Goal: Find specific page/section: Find specific page/section

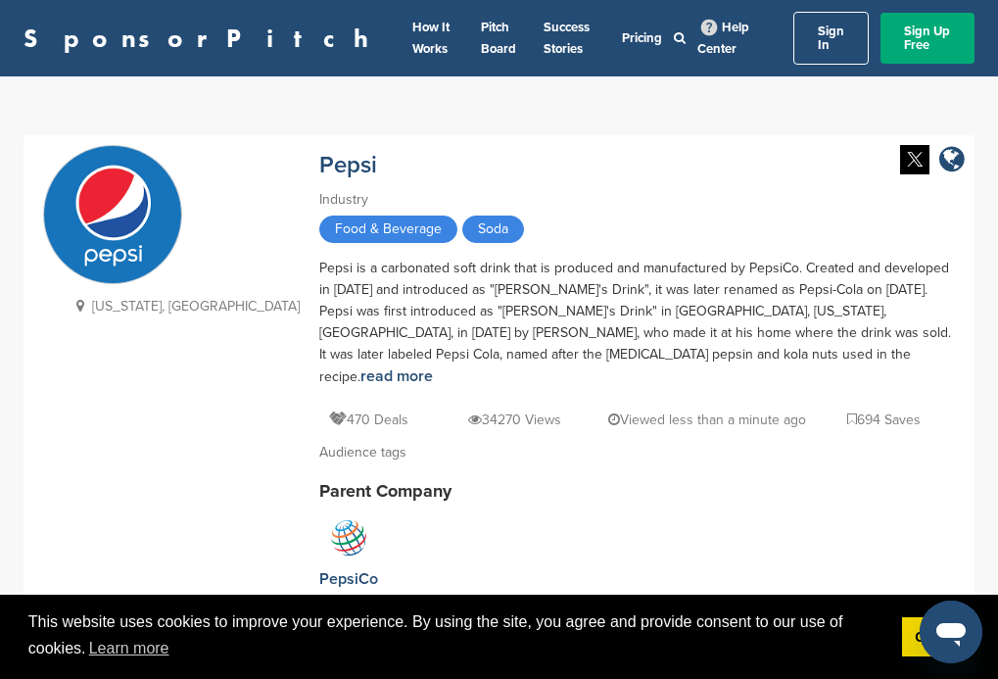
scroll to position [96, 0]
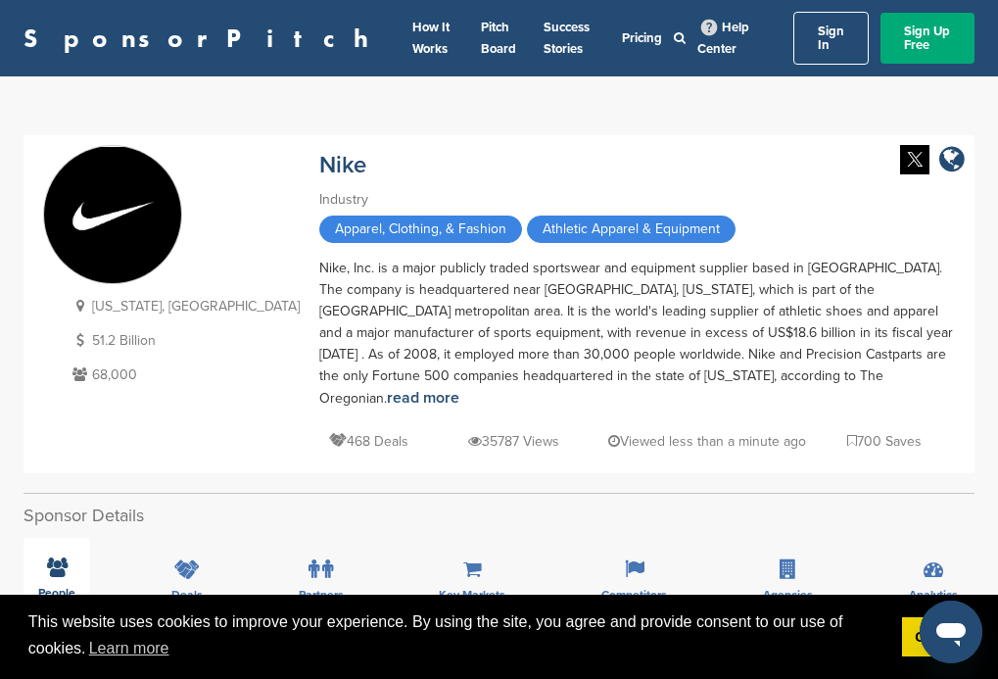
click at [56, 586] on span "People" at bounding box center [56, 592] width 37 height 12
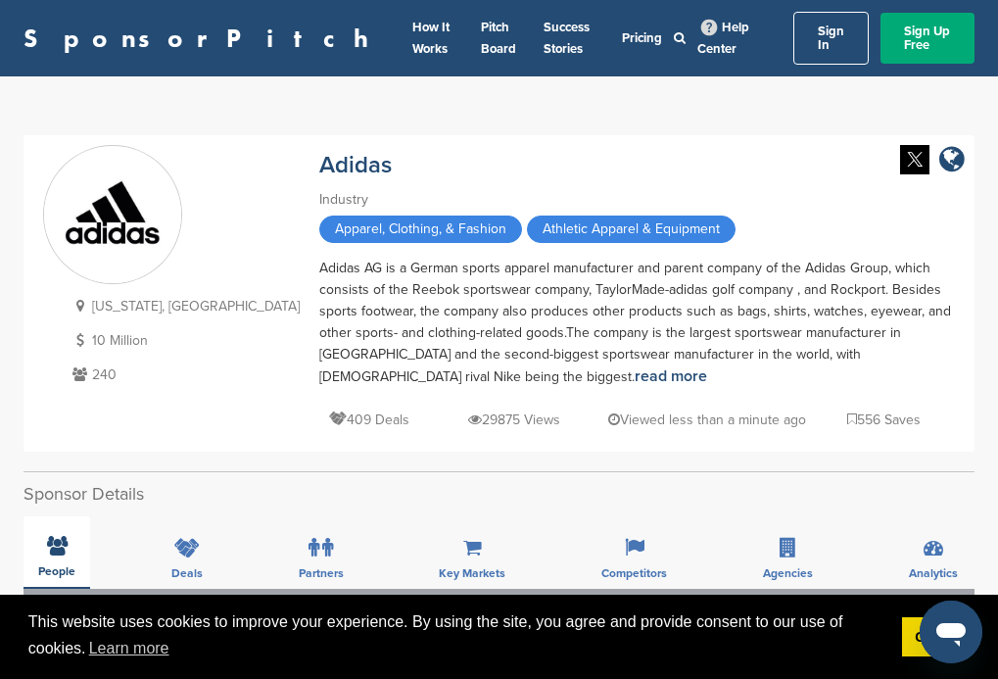
click at [56, 565] on span "People" at bounding box center [56, 571] width 37 height 12
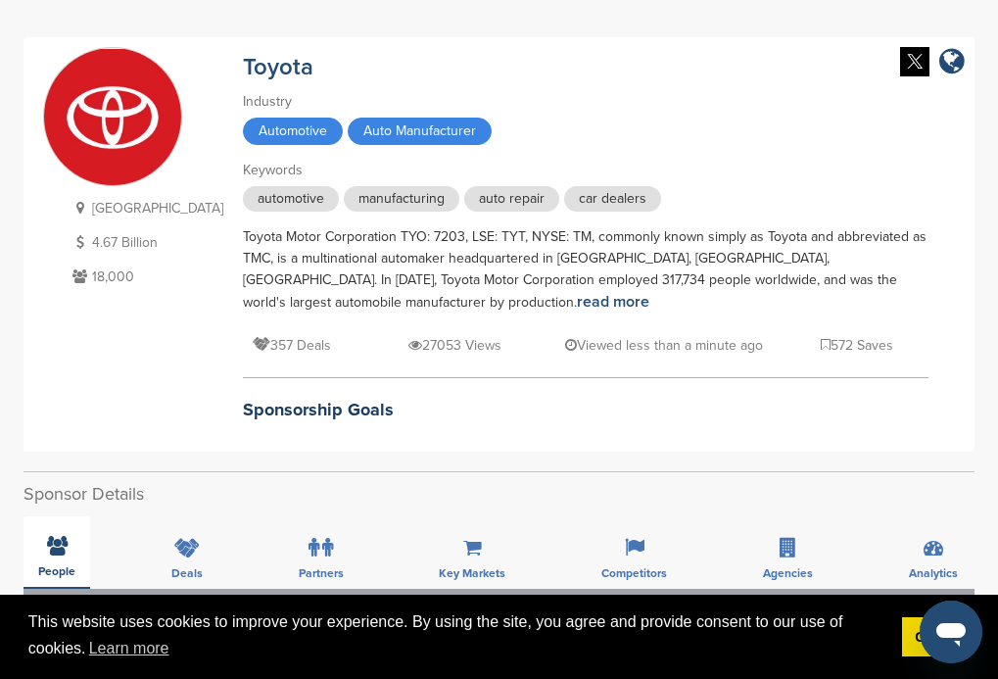
click at [56, 565] on span "People" at bounding box center [56, 571] width 37 height 12
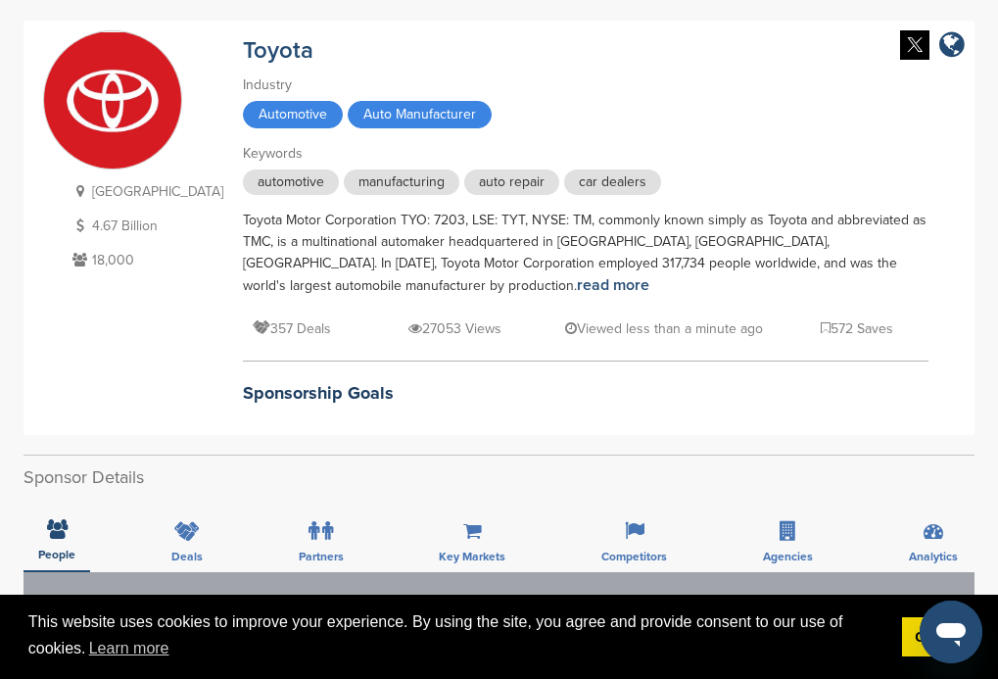
scroll to position [98, 0]
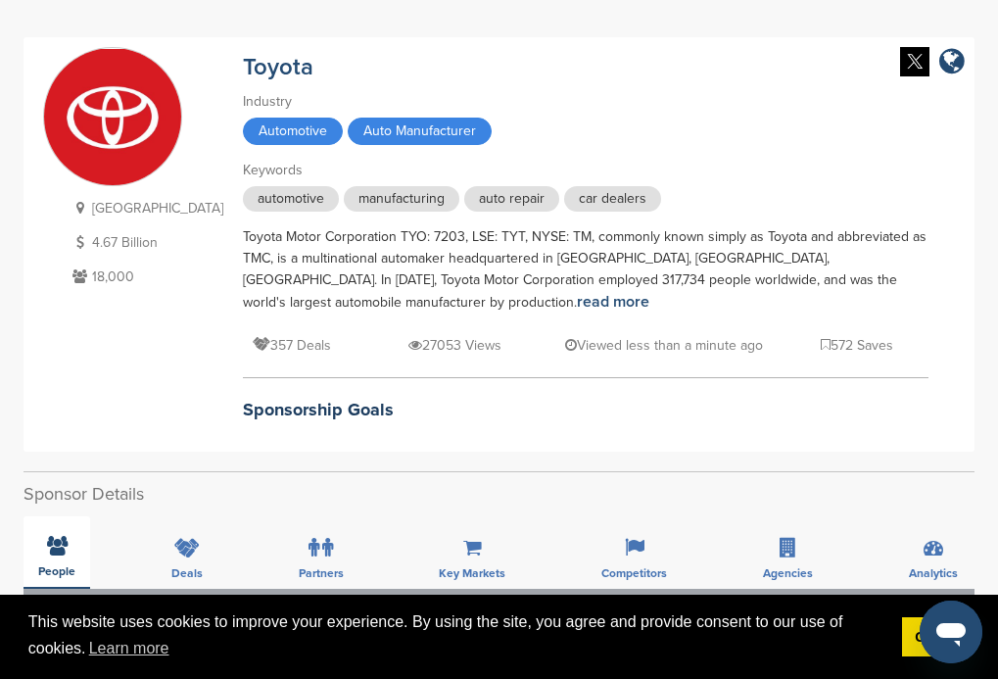
click at [56, 565] on span "People" at bounding box center [56, 571] width 37 height 12
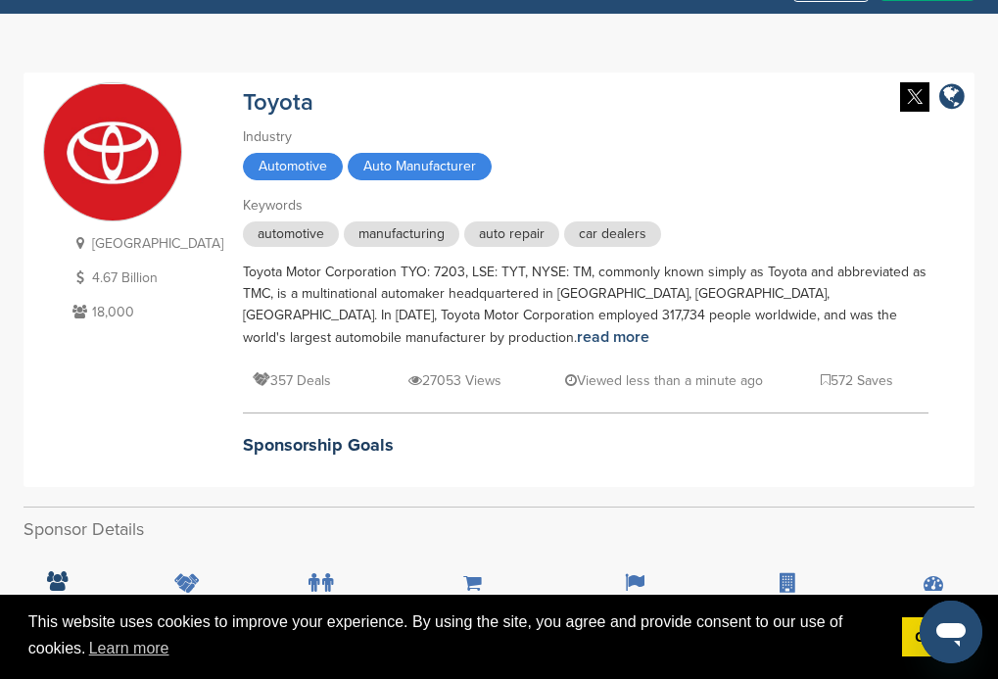
scroll to position [0, 0]
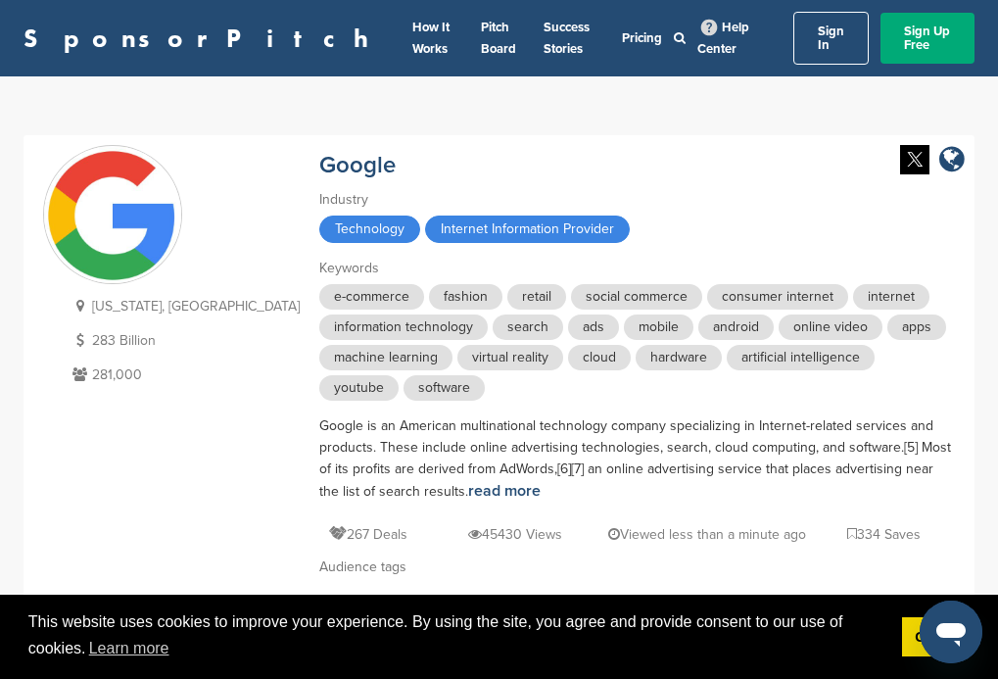
scroll to position [110, 0]
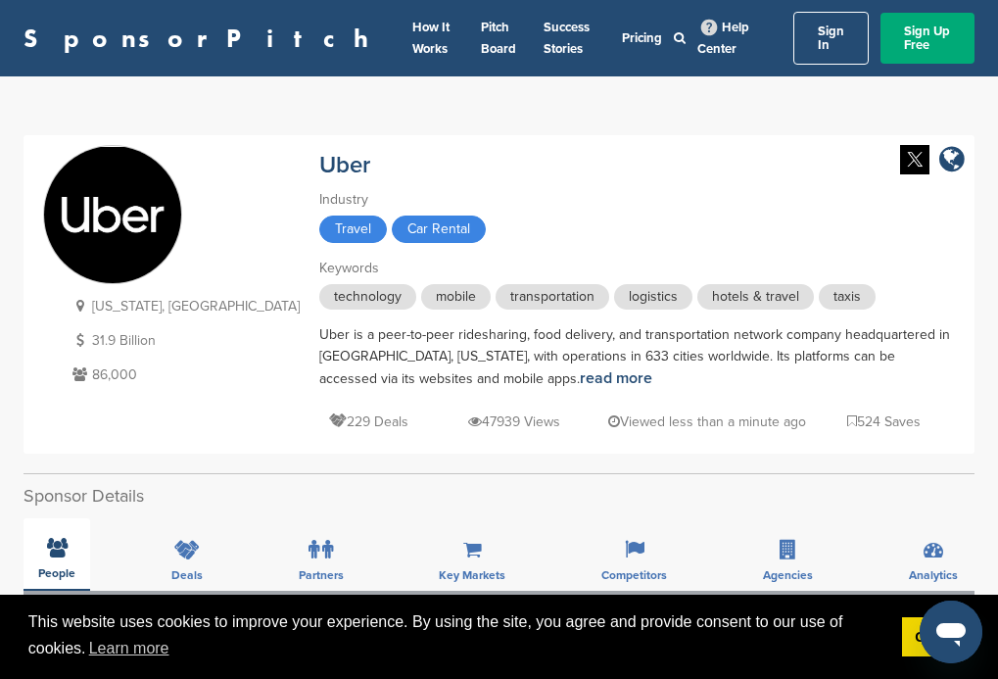
click at [56, 567] on span "People" at bounding box center [56, 573] width 37 height 12
